Goal: Transaction & Acquisition: Purchase product/service

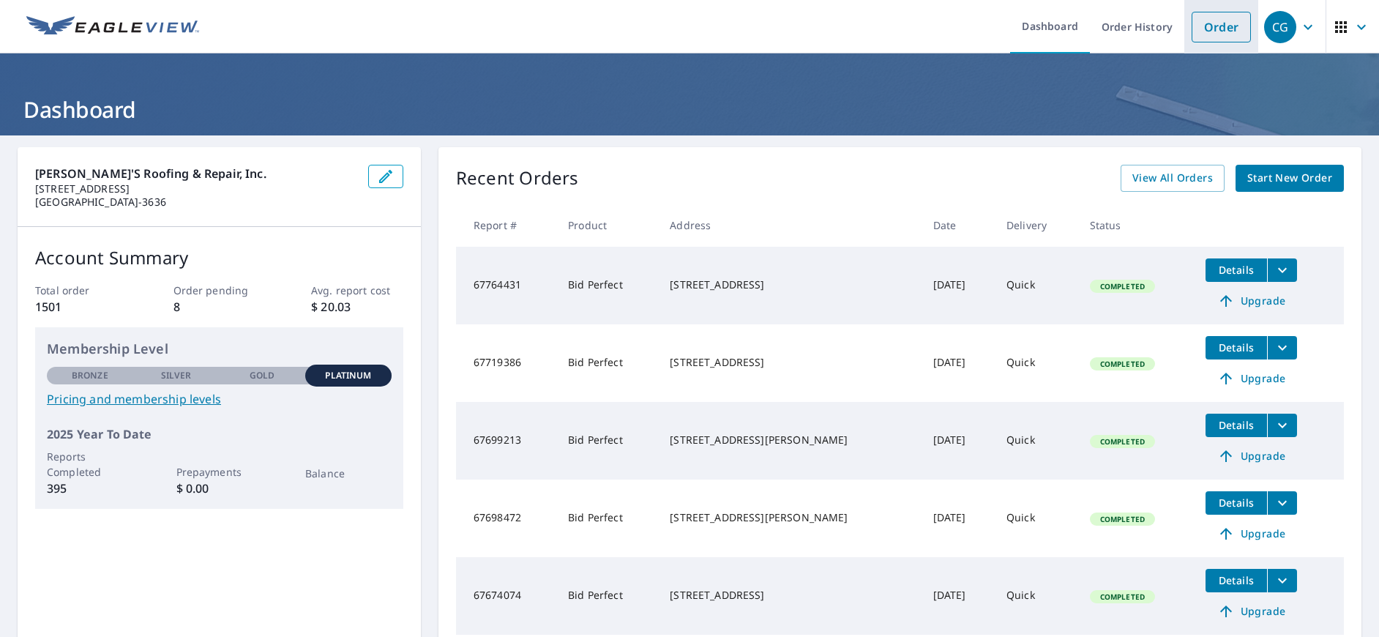
click at [1213, 34] on link "Order" at bounding box center [1221, 27] width 59 height 31
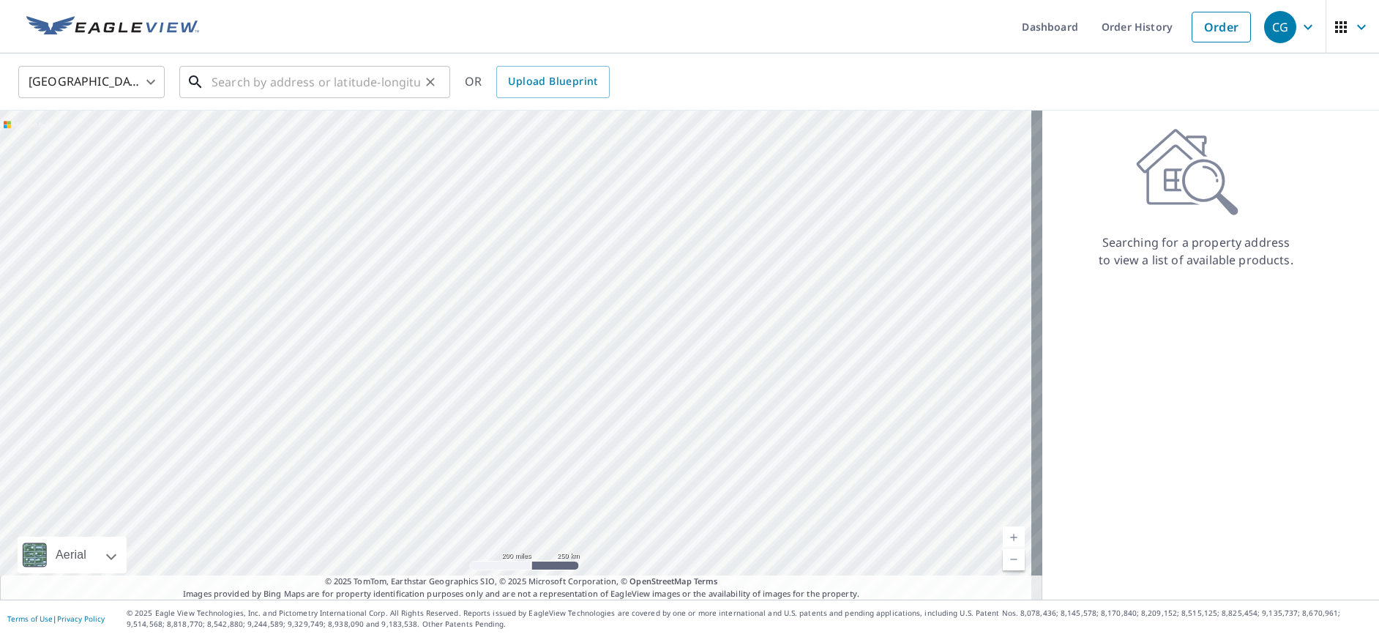
click at [246, 87] on input "text" at bounding box center [316, 81] width 209 height 41
type input "6"
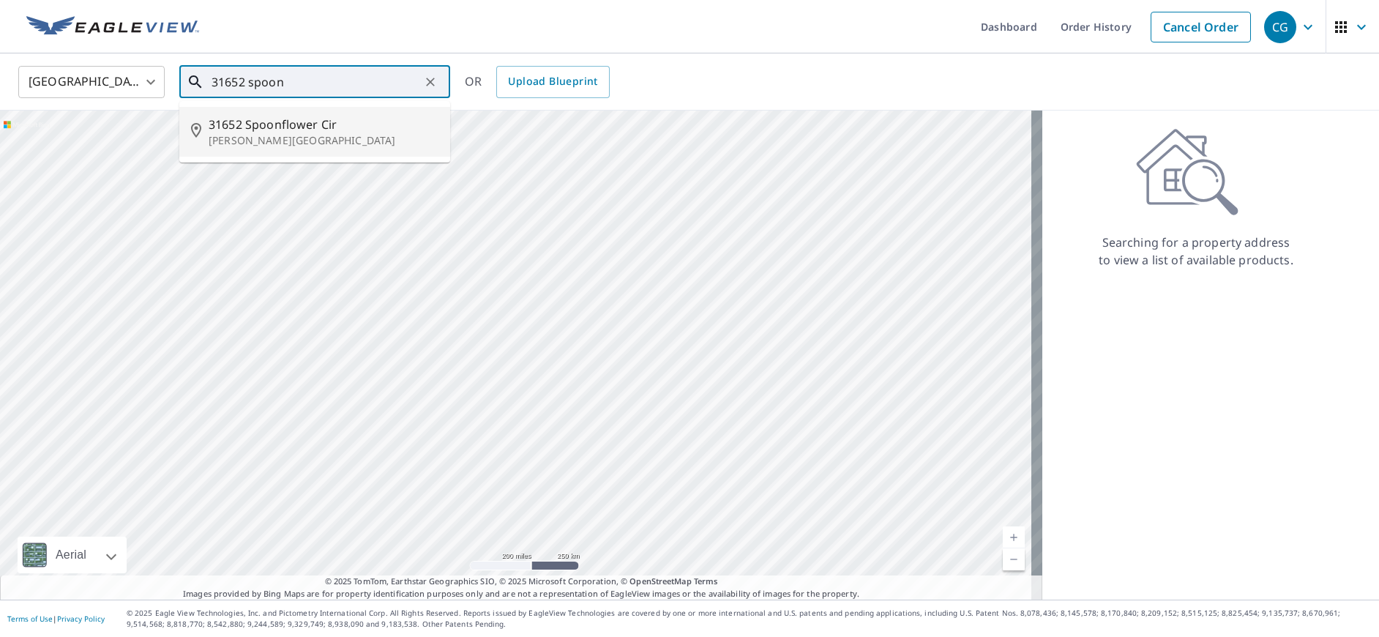
click at [263, 128] on span "31652 Spoonflower Cir" at bounding box center [324, 125] width 230 height 18
type input "[STREET_ADDRESS][PERSON_NAME]"
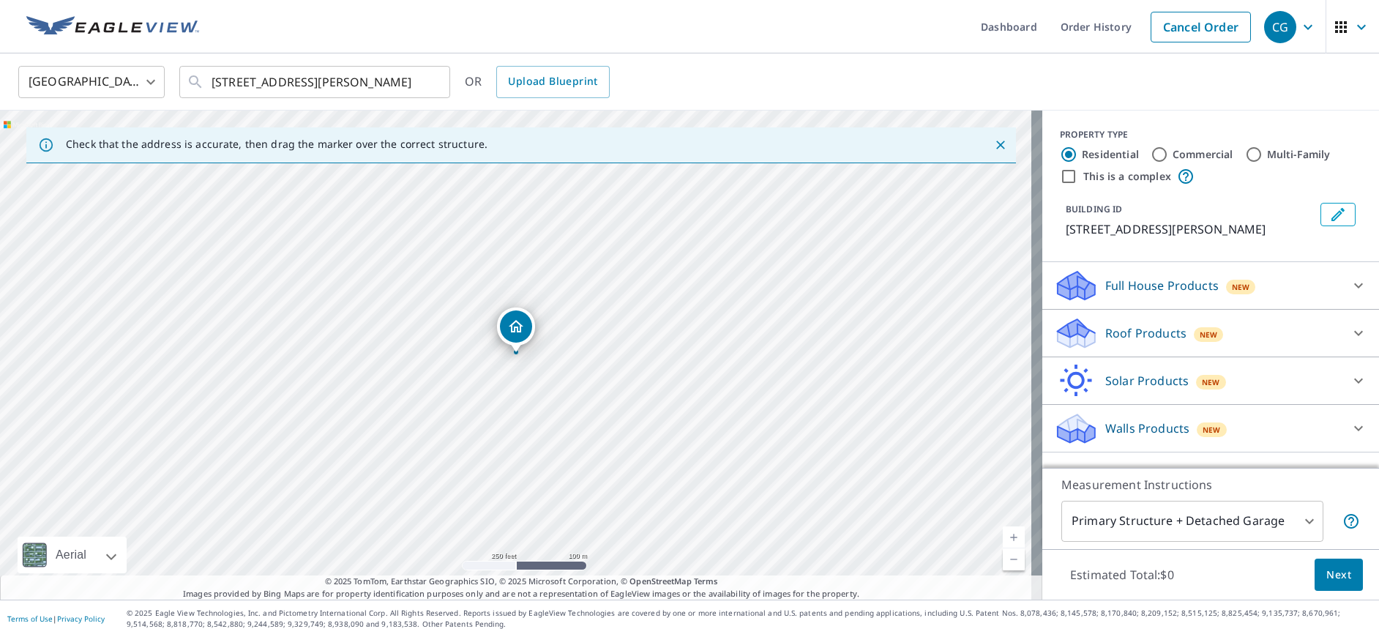
click at [1149, 342] on p "Roof Products" at bounding box center [1145, 333] width 81 height 18
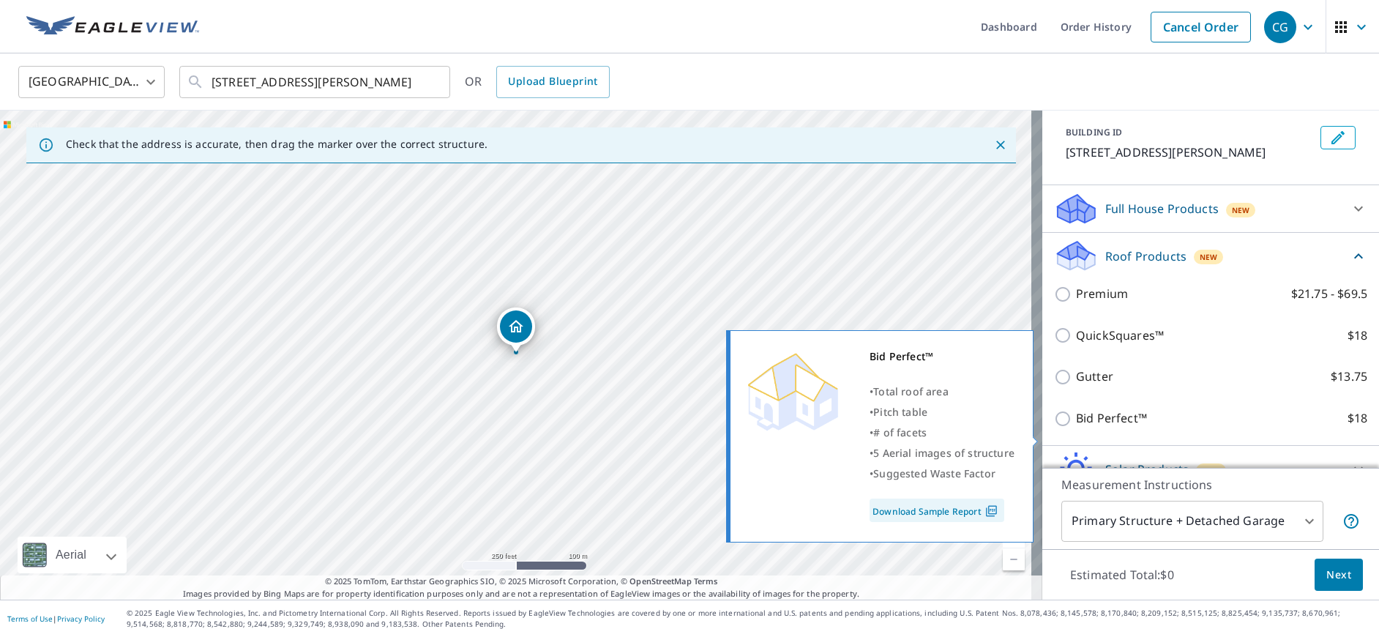
scroll to position [168, 0]
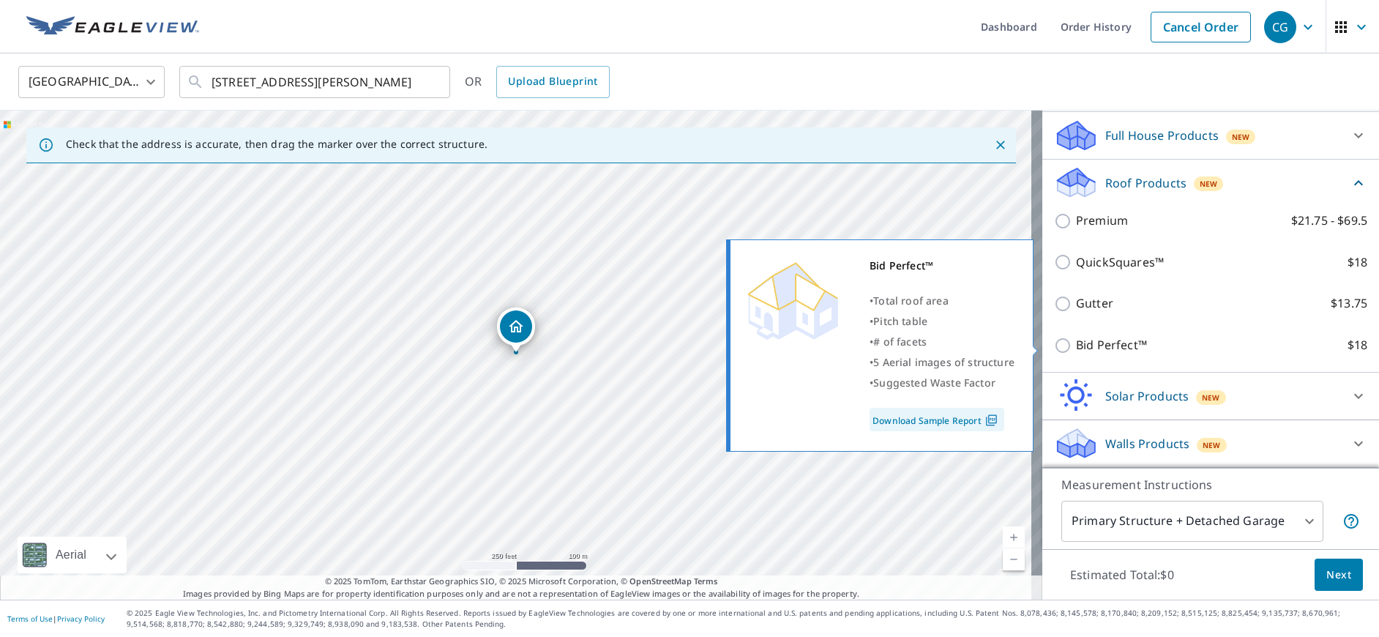
click at [1055, 346] on input "Bid Perfect™ $18" at bounding box center [1065, 346] width 22 height 18
checkbox input "true"
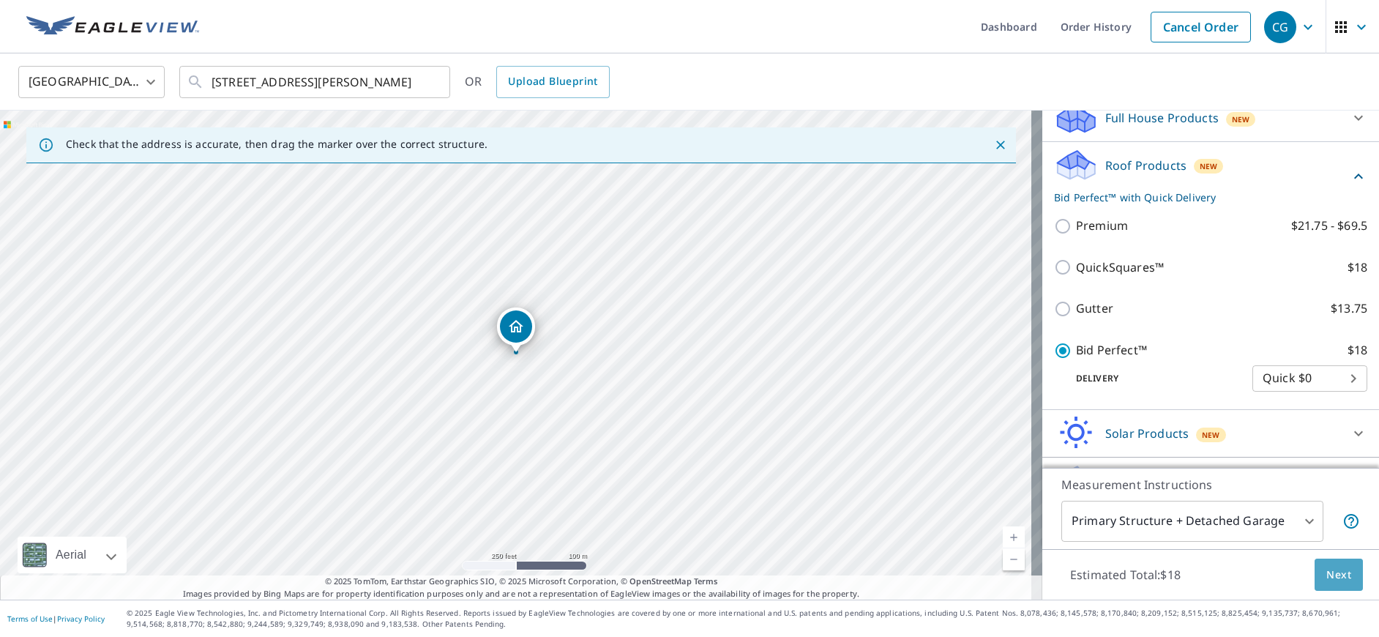
click at [1327, 569] on span "Next" at bounding box center [1339, 575] width 25 height 18
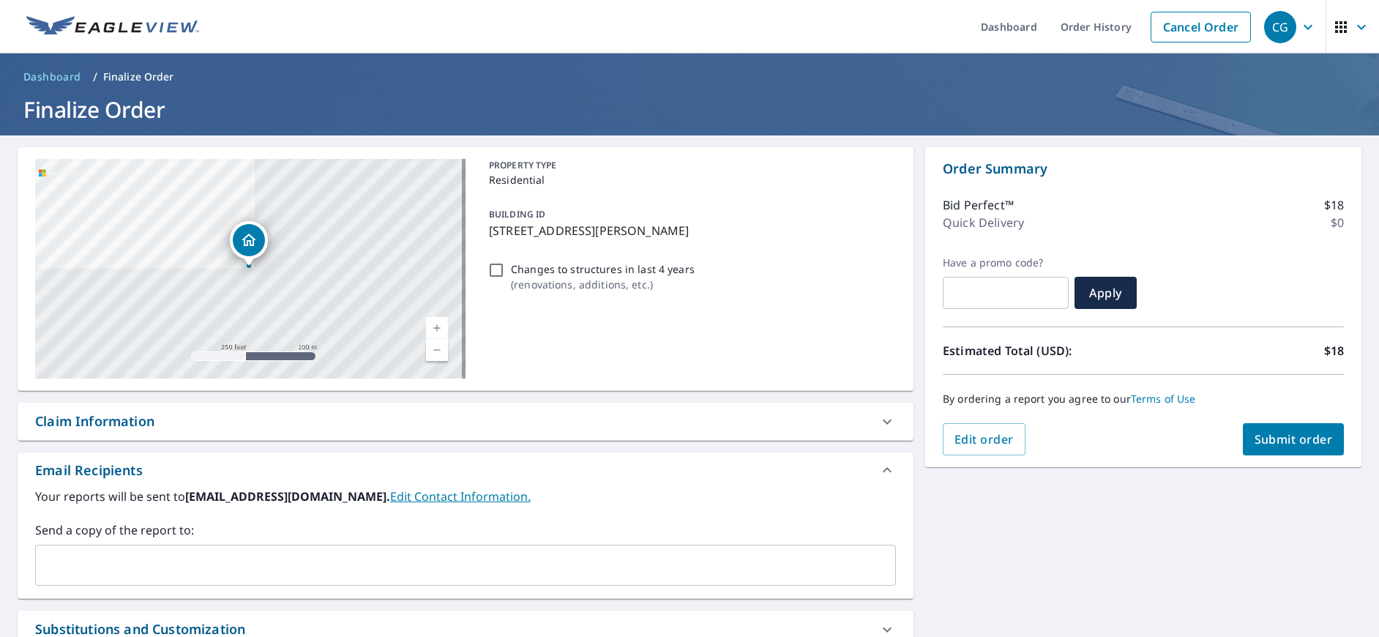
click at [194, 563] on input "text" at bounding box center [455, 565] width 826 height 28
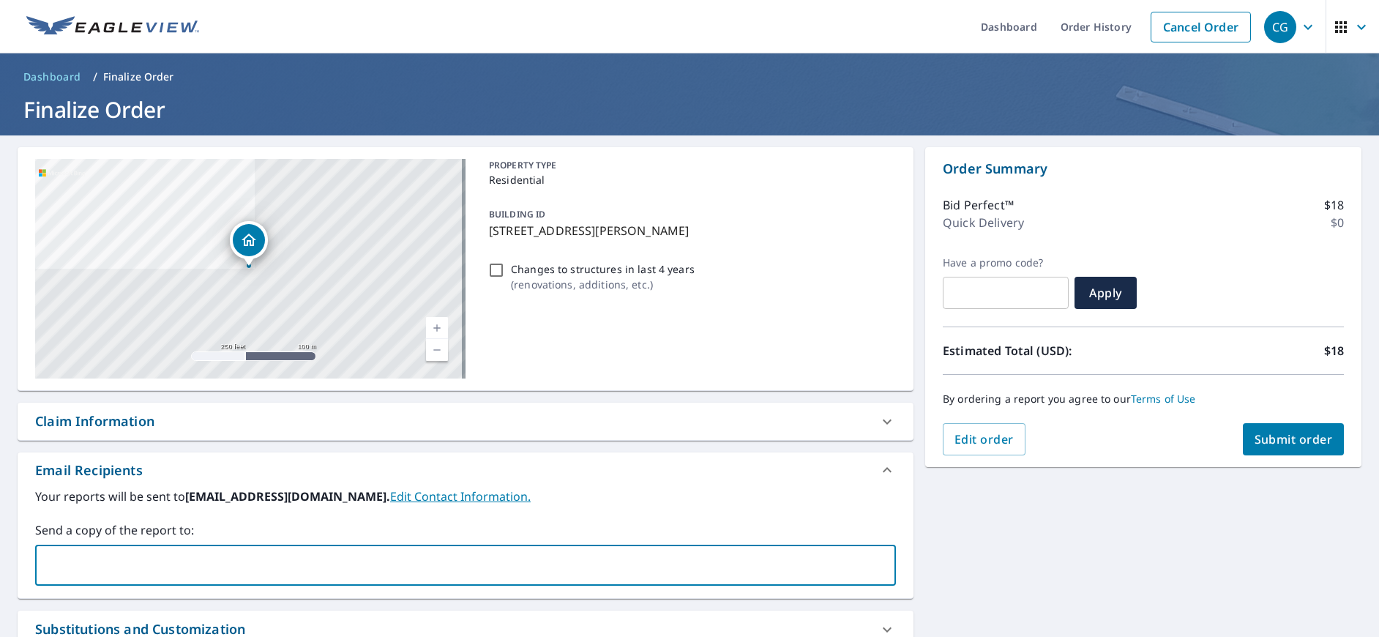
type input "[EMAIL_ADDRESS][DOMAIN_NAME]"
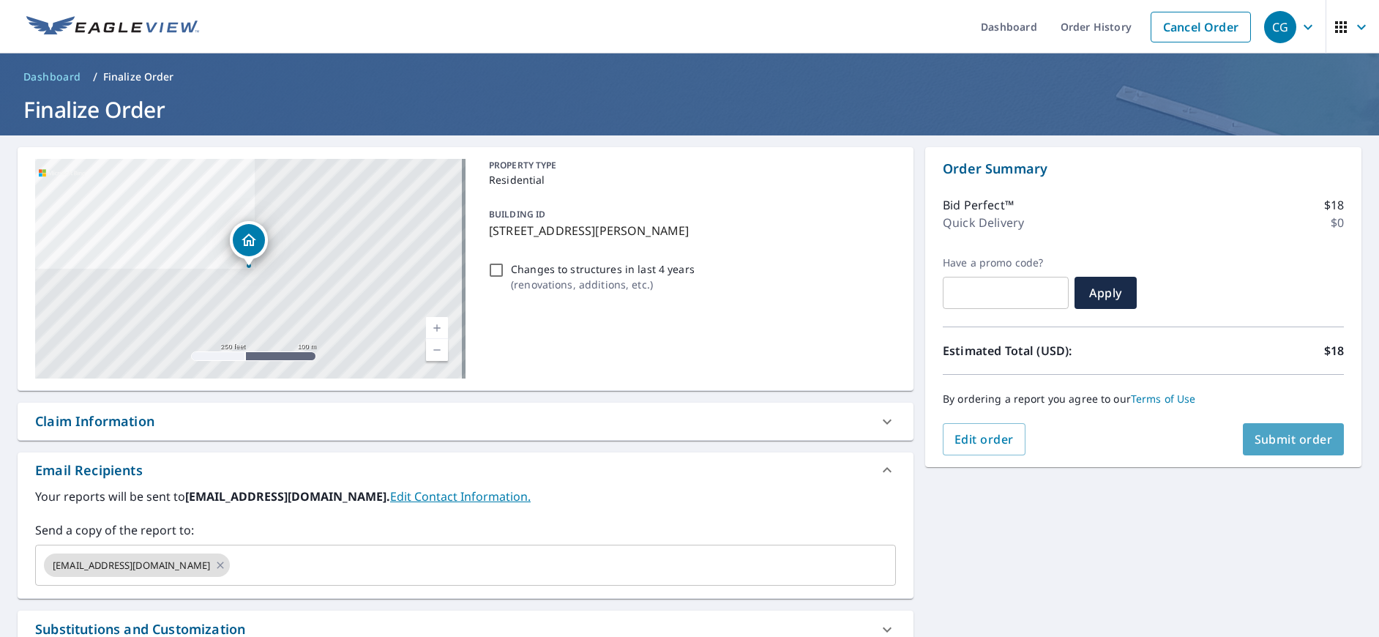
click at [1266, 435] on span "Submit order" at bounding box center [1294, 439] width 78 height 16
